Goal: Information Seeking & Learning: Learn about a topic

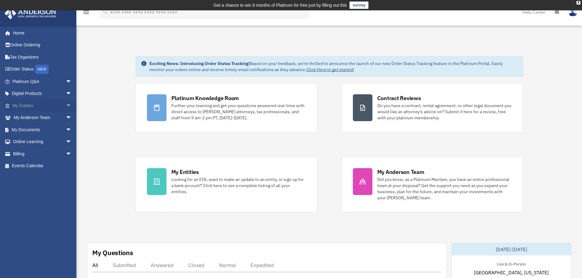
click at [66, 107] on span "arrow_drop_down" at bounding box center [72, 106] width 12 height 13
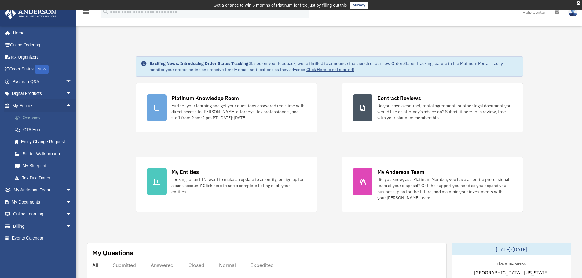
click at [35, 116] on link "Overview" at bounding box center [45, 118] width 72 height 12
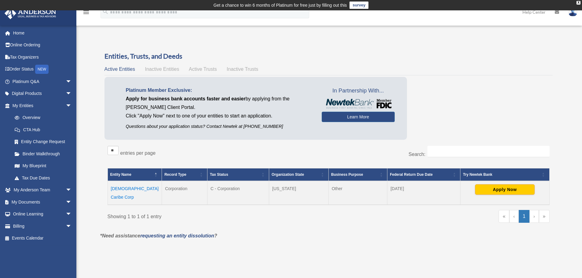
scroll to position [31, 0]
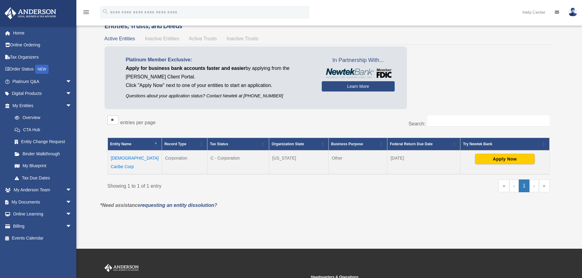
click at [200, 46] on div "Entities, Trusts, and Deeds Active Entities Inactive Entities Active Trusts Ina…" at bounding box center [328, 111] width 448 height 180
click at [201, 45] on div "Entities, Trusts, and Deeds Active Entities Inactive Entities Active Trusts Ina…" at bounding box center [328, 111] width 448 height 180
click at [358, 86] on link "Learn More" at bounding box center [358, 86] width 73 height 10
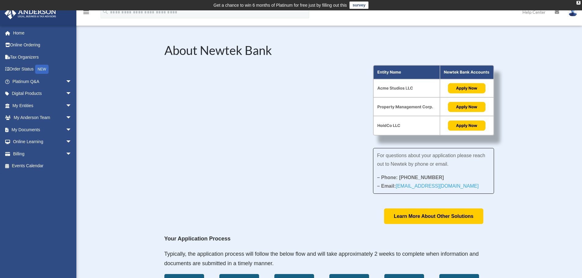
click at [184, 178] on div "For questions about your application please reach out to Newtek by phone or ema…" at bounding box center [329, 144] width 330 height 159
